Goal: Task Accomplishment & Management: Complete application form

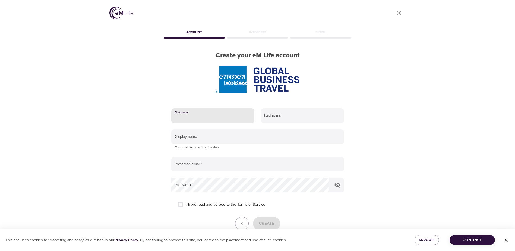
click at [196, 112] on input "text" at bounding box center [212, 115] width 83 height 15
type input "[PERSON_NAME]"
type input "Khanna"
type input "[PERSON_NAME]"
type input "[PERSON_NAME][EMAIL_ADDRESS][DOMAIN_NAME]"
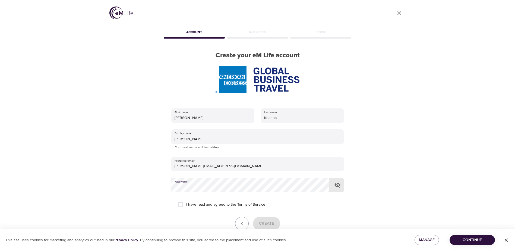
click at [180, 203] on input "I have read and agreed to the Terms of Service" at bounding box center [180, 204] width 11 height 11
checkbox input "true"
click at [270, 221] on span "Create" at bounding box center [266, 223] width 15 height 7
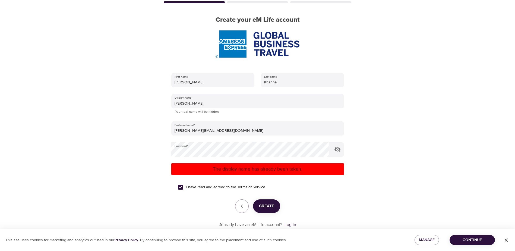
scroll to position [48, 0]
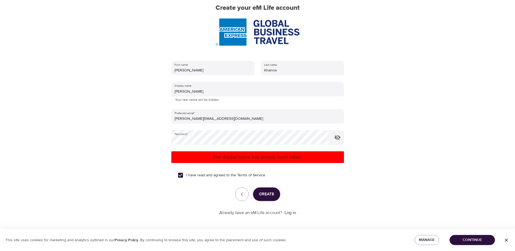
click at [457, 240] on span "Continue" at bounding box center [472, 239] width 37 height 7
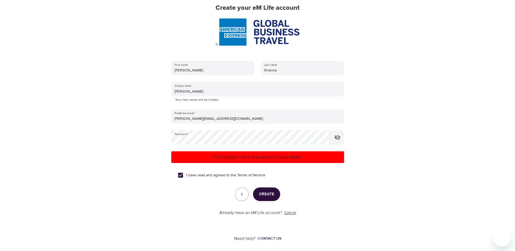
click at [292, 210] on link "Log in" at bounding box center [289, 212] width 11 height 5
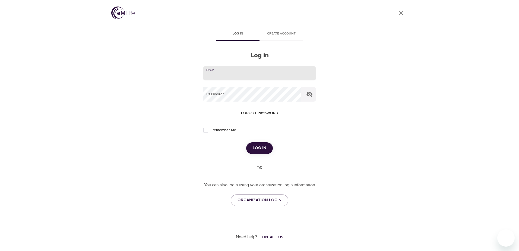
click at [239, 74] on input "email" at bounding box center [259, 73] width 113 height 15
type input "[PERSON_NAME][EMAIL_ADDRESS][DOMAIN_NAME]"
click at [261, 111] on span "Forgot password" at bounding box center [259, 113] width 37 height 7
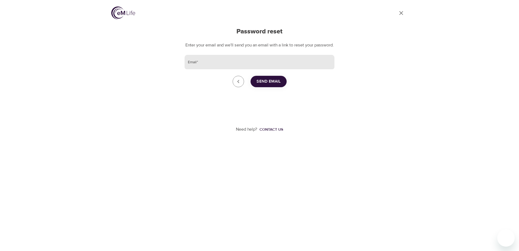
click at [208, 66] on input "Email   *" at bounding box center [260, 62] width 150 height 15
type input "[PERSON_NAME][EMAIL_ADDRESS][DOMAIN_NAME]"
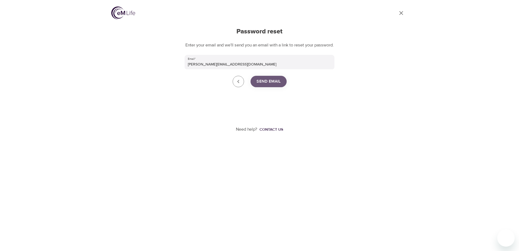
click at [266, 85] on span "Send Email" at bounding box center [269, 81] width 24 height 7
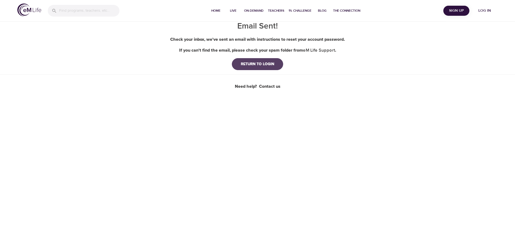
click at [257, 64] on div "RETURN TO LOGIN" at bounding box center [257, 63] width 42 height 5
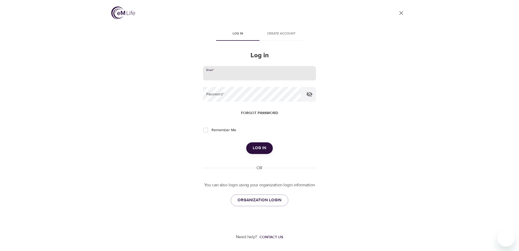
click at [230, 71] on input "email" at bounding box center [259, 73] width 113 height 15
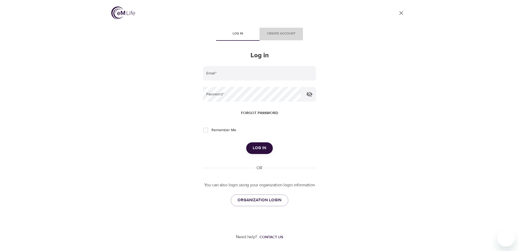
click at [280, 32] on span "Create account" at bounding box center [281, 34] width 37 height 6
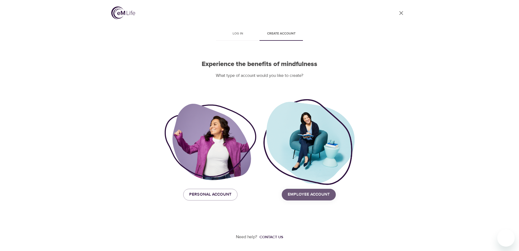
click at [315, 197] on span "Employee Account" at bounding box center [309, 194] width 42 height 7
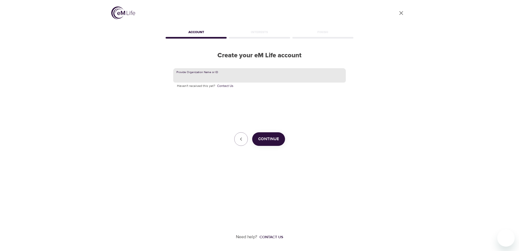
click at [215, 74] on input "text" at bounding box center [259, 75] width 173 height 15
click at [268, 141] on span "Continue" at bounding box center [268, 138] width 21 height 7
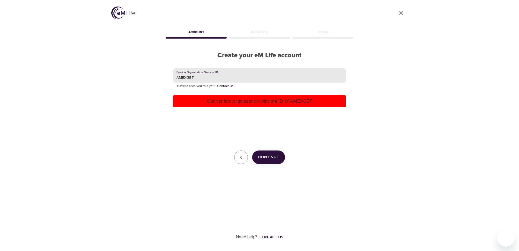
drag, startPoint x: 204, startPoint y: 75, endPoint x: 159, endPoint y: 75, distance: 45.6
click at [159, 75] on div "User Profile Account Interests Finish Create your eM Life account Provide Organ…" at bounding box center [259, 125] width 309 height 251
paste input "text"
type input "GBT"
click at [238, 106] on div "Cannot find organization with the ID of AMEXGBT" at bounding box center [259, 101] width 173 height 12
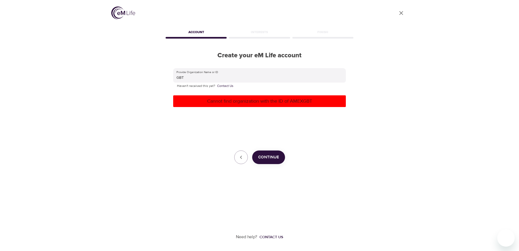
click at [254, 152] on button "Continue" at bounding box center [268, 157] width 33 height 14
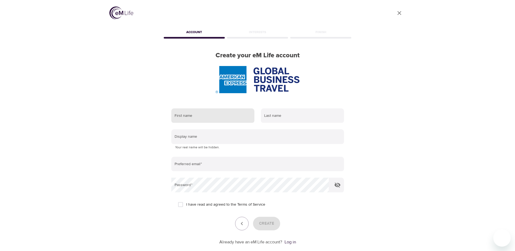
click at [205, 115] on input "text" at bounding box center [212, 115] width 83 height 15
type input "[PERSON_NAME]"
type input "Khanna"
type input "[PERSON_NAME]"
type input "[PERSON_NAME][EMAIL_ADDRESS][DOMAIN_NAME]"
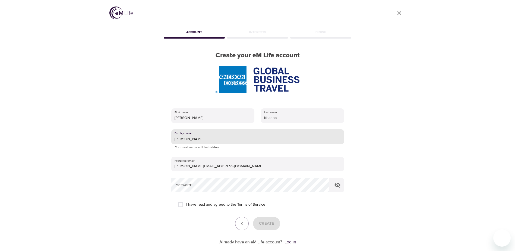
drag, startPoint x: 186, startPoint y: 137, endPoint x: 154, endPoint y: 135, distance: 32.4
click at [154, 135] on div "User Profile Account Interests Finish Create your eM Life account First name [P…" at bounding box center [257, 125] width 309 height 251
type input "Anks"
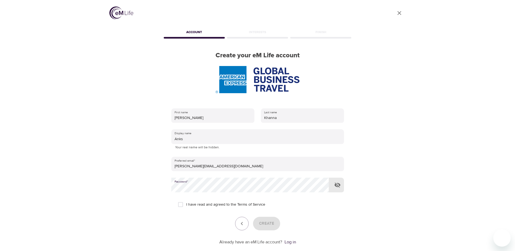
click at [181, 204] on input "I have read and agreed to the Terms of Service" at bounding box center [180, 204] width 11 height 11
checkbox input "true"
click at [259, 223] on span "Create" at bounding box center [266, 223] width 15 height 7
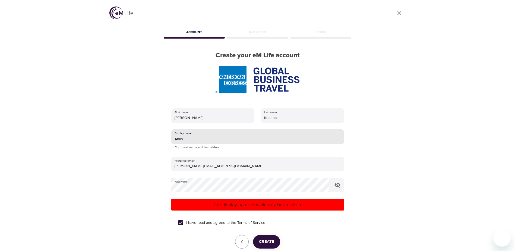
drag, startPoint x: 190, startPoint y: 141, endPoint x: 157, endPoint y: 138, distance: 32.4
click at [157, 138] on div "User Profile Account Interests Finish Create your eM Life account First name [P…" at bounding box center [257, 125] width 309 height 251
click at [193, 136] on input "Anks" at bounding box center [257, 136] width 173 height 15
drag, startPoint x: 197, startPoint y: 136, endPoint x: 125, endPoint y: 136, distance: 72.5
click at [125, 136] on div "User Profile Account Interests Finish Create your eM Life account First name [P…" at bounding box center [257, 125] width 309 height 251
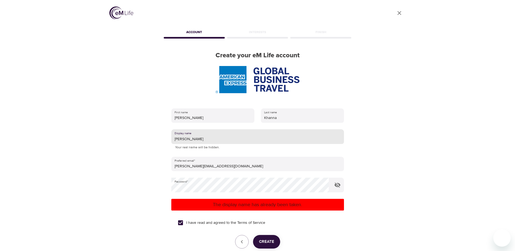
click at [271, 245] on button "Create" at bounding box center [266, 242] width 27 height 14
click at [197, 138] on input "[PERSON_NAME]" at bounding box center [257, 136] width 173 height 15
type input "[PERSON_NAME]"
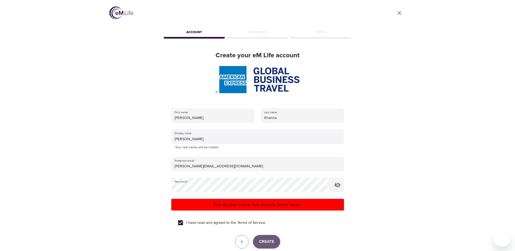
click at [269, 240] on span "Create" at bounding box center [266, 241] width 15 height 7
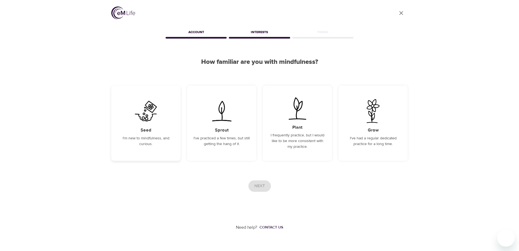
click at [132, 132] on div "Seed I'm new to mindfulness, and curious." at bounding box center [145, 123] width 69 height 75
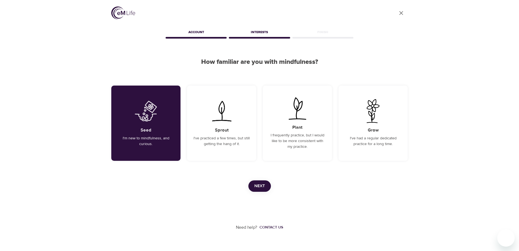
click at [260, 188] on span "Next" at bounding box center [259, 185] width 11 height 7
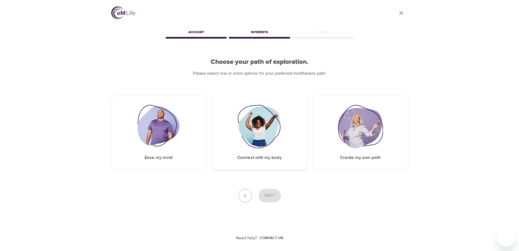
click at [259, 120] on img at bounding box center [260, 126] width 44 height 43
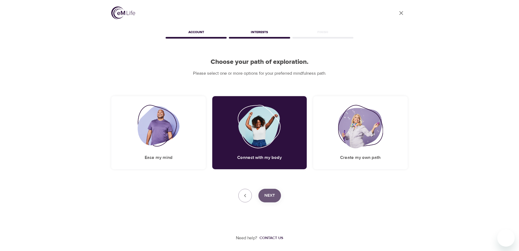
click at [268, 195] on span "Next" at bounding box center [269, 195] width 11 height 7
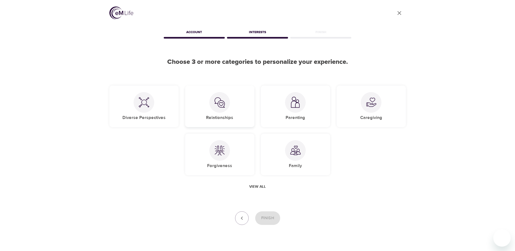
click at [214, 110] on div at bounding box center [219, 102] width 21 height 21
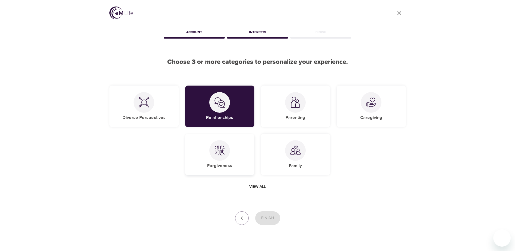
click at [223, 159] on div at bounding box center [219, 150] width 21 height 21
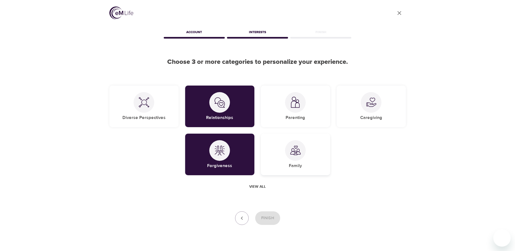
click at [309, 159] on div "Family" at bounding box center [295, 155] width 69 height 42
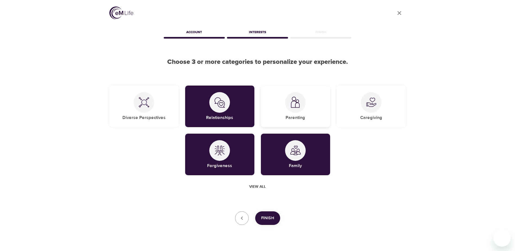
click at [305, 105] on div at bounding box center [295, 102] width 21 height 21
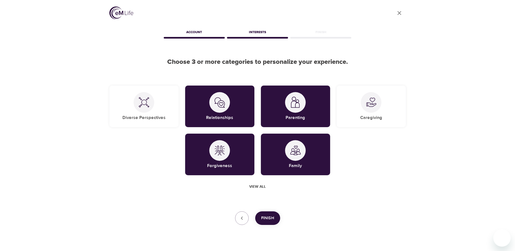
click at [269, 217] on span "Finish" at bounding box center [267, 217] width 13 height 7
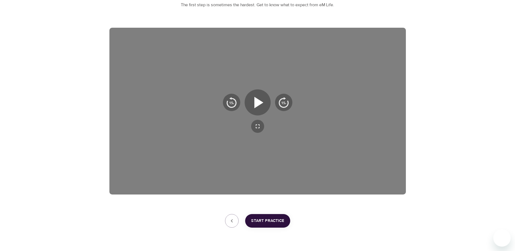
scroll to position [84, 0]
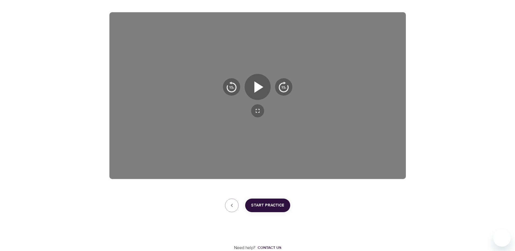
click at [270, 206] on span "Start Practice" at bounding box center [267, 205] width 33 height 7
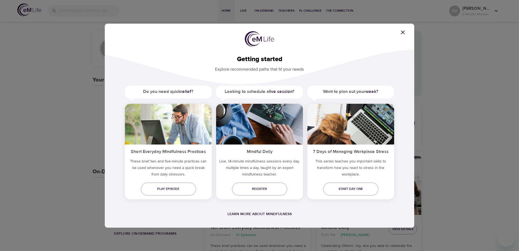
click at [402, 32] on icon "button" at bounding box center [403, 32] width 7 height 7
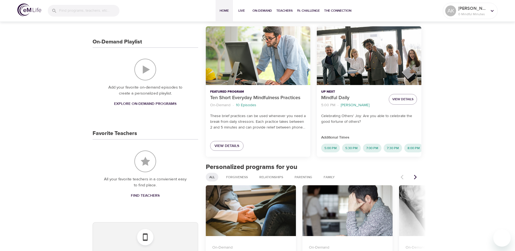
scroll to position [51, 0]
